Goal: Information Seeking & Learning: Understand process/instructions

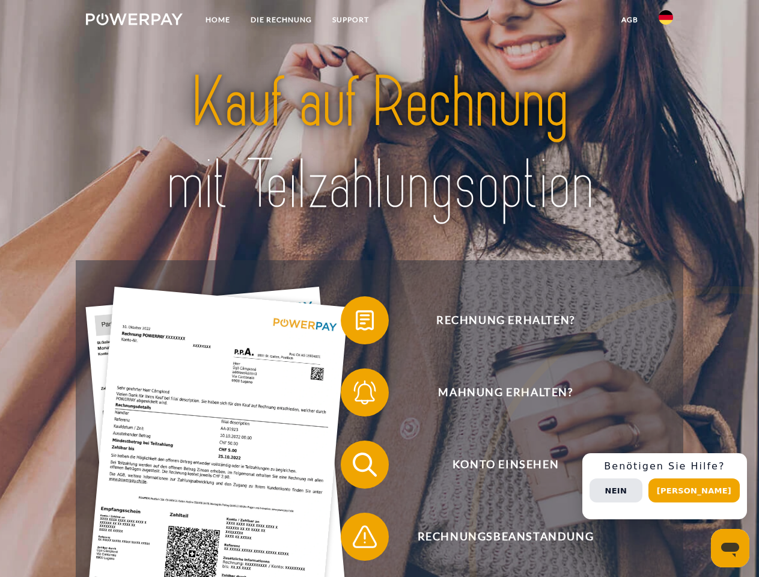
click at [134, 21] on img at bounding box center [134, 19] width 97 height 12
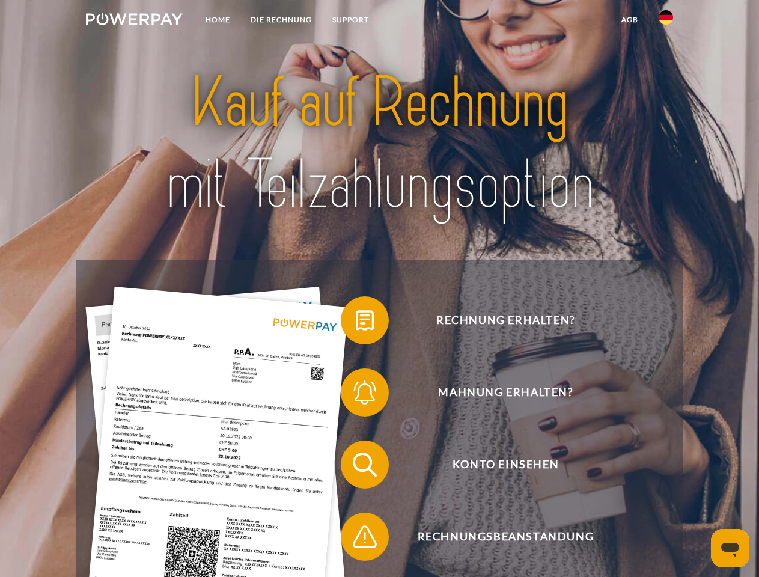
click at [665, 21] on img at bounding box center [665, 17] width 14 height 14
click at [629, 20] on link "agb" at bounding box center [629, 20] width 37 height 22
click at [356, 323] on span at bounding box center [347, 320] width 60 height 60
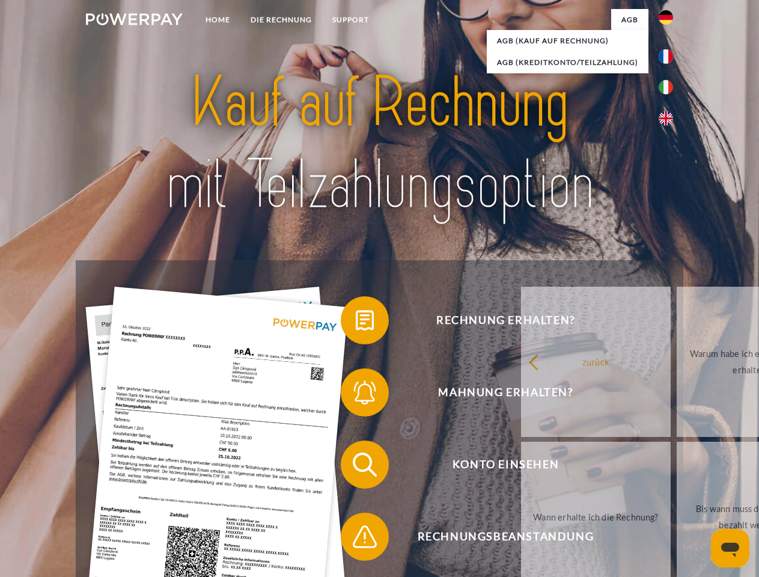
click at [356, 395] on span at bounding box center [347, 392] width 60 height 60
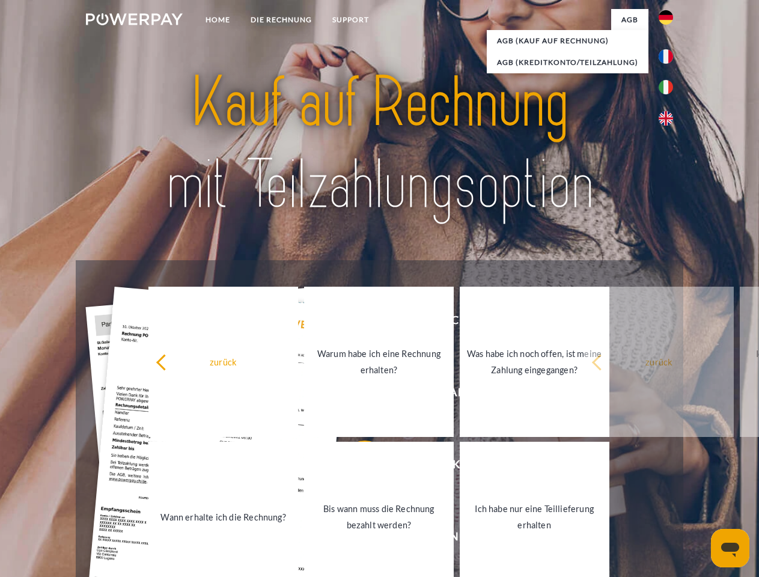
click at [356, 467] on link "Bis wann muss die Rechnung bezahlt werden?" at bounding box center [379, 516] width 150 height 150
click at [356, 539] on span at bounding box center [347, 536] width 60 height 60
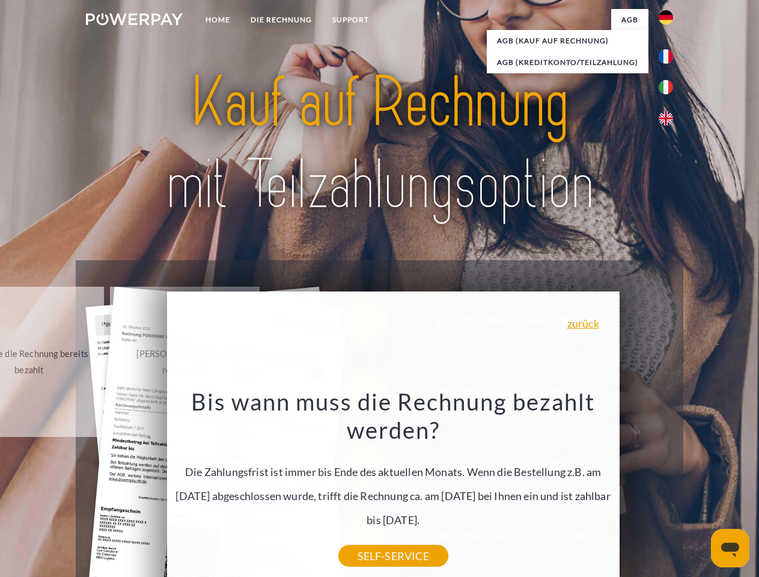
click at [668, 486] on div "Rechnung erhalten? Mahnung erhalten? Konto einsehen" at bounding box center [379, 500] width 607 height 480
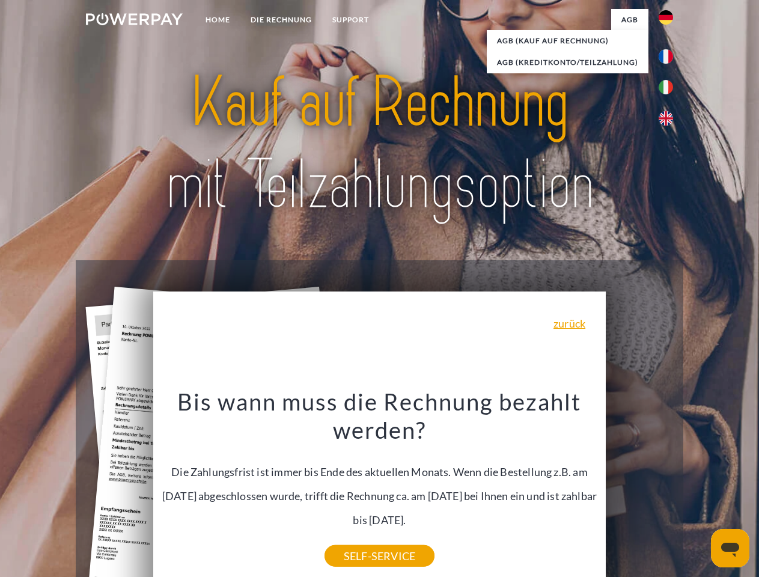
click at [639, 488] on span "Konto einsehen" at bounding box center [505, 464] width 294 height 48
click at [698, 490] on header "Home DIE RECHNUNG SUPPORT" at bounding box center [379, 414] width 759 height 829
